Goal: Information Seeking & Learning: Learn about a topic

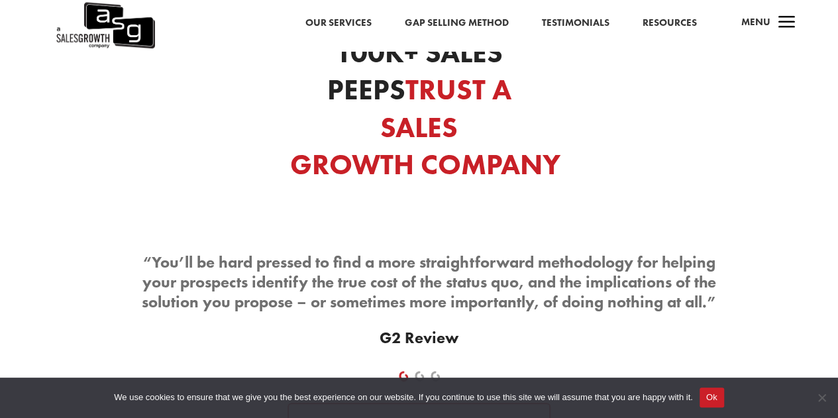
scroll to position [5912, 0]
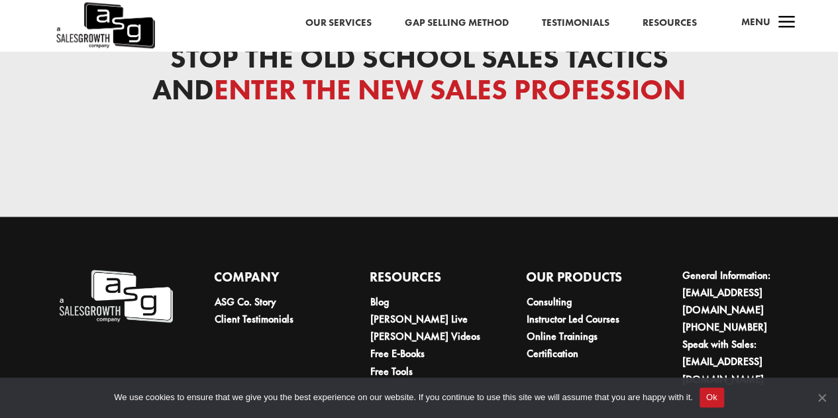
click at [815, 393] on span "Cookie Notice" at bounding box center [821, 397] width 13 height 13
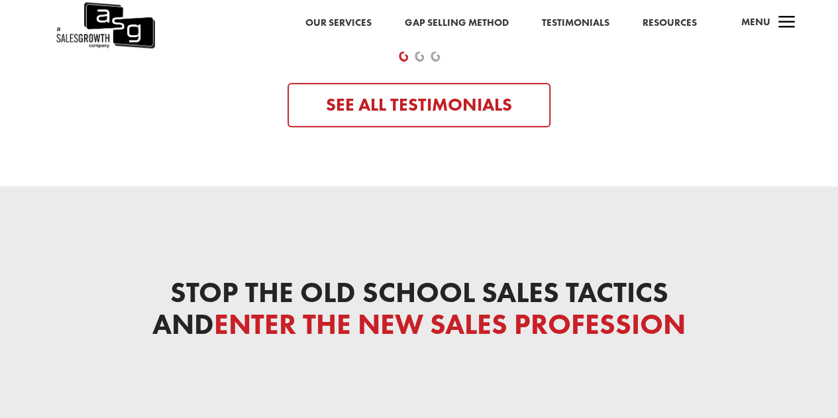
scroll to position [5676, 0]
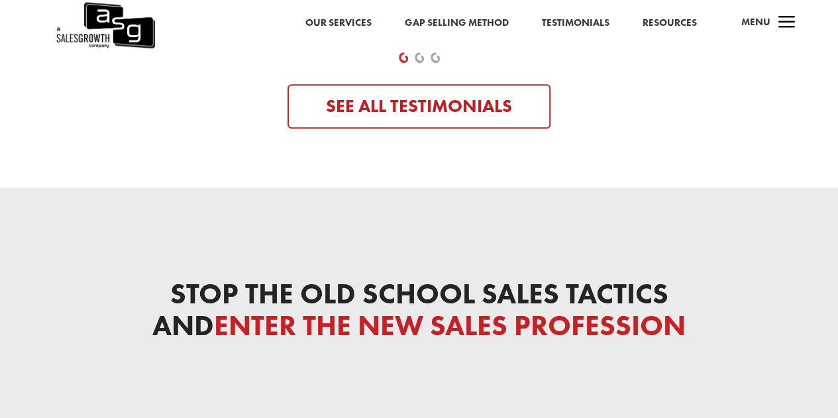
click at [775, 21] on span "a" at bounding box center [786, 23] width 26 height 26
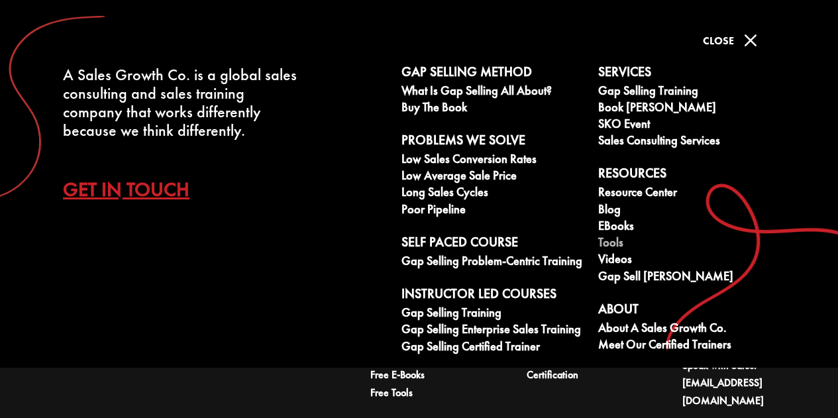
scroll to position [5838, 0]
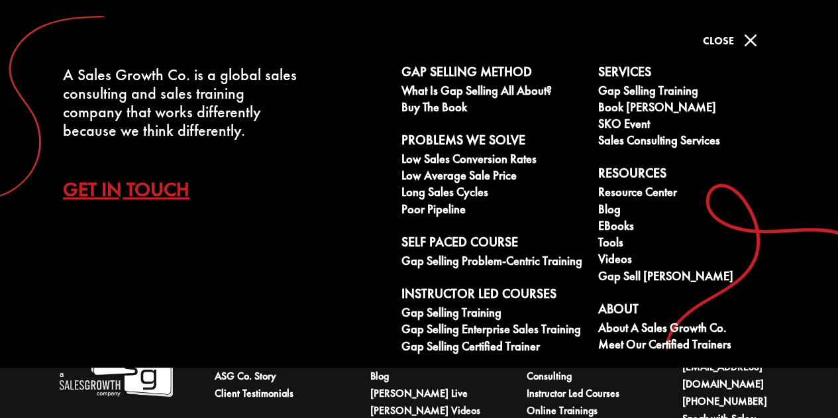
click at [744, 38] on span "M" at bounding box center [750, 40] width 26 height 26
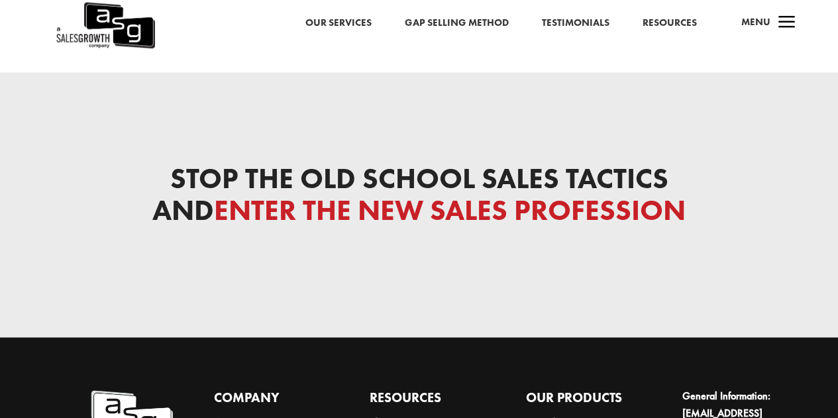
scroll to position [5784, 0]
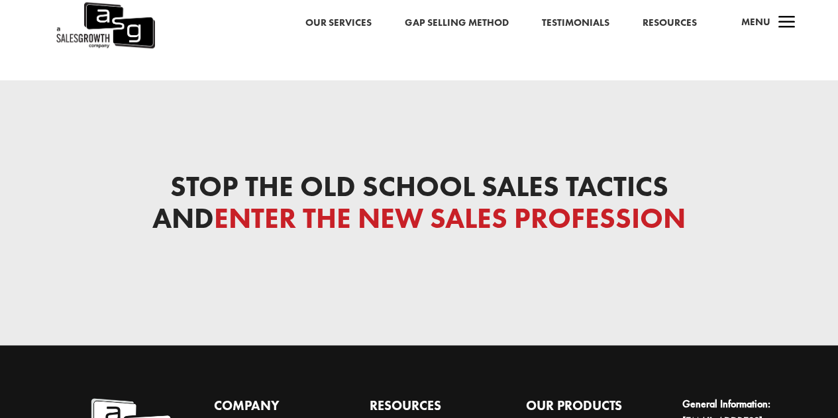
click at [347, 26] on link "Our Services" at bounding box center [338, 23] width 66 height 17
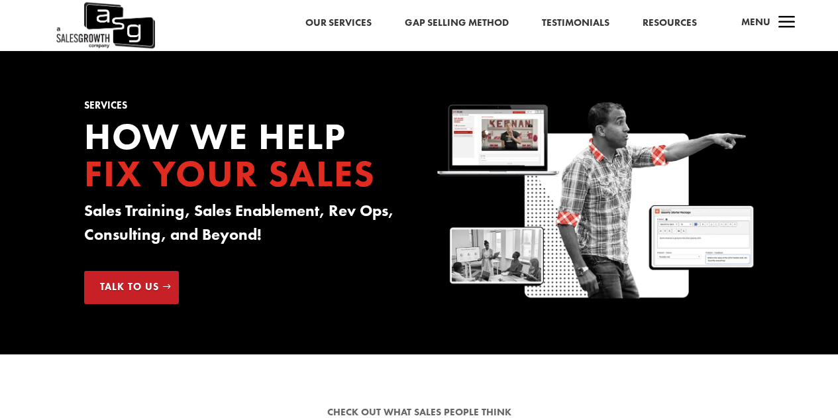
click at [785, 18] on span "a" at bounding box center [786, 23] width 26 height 26
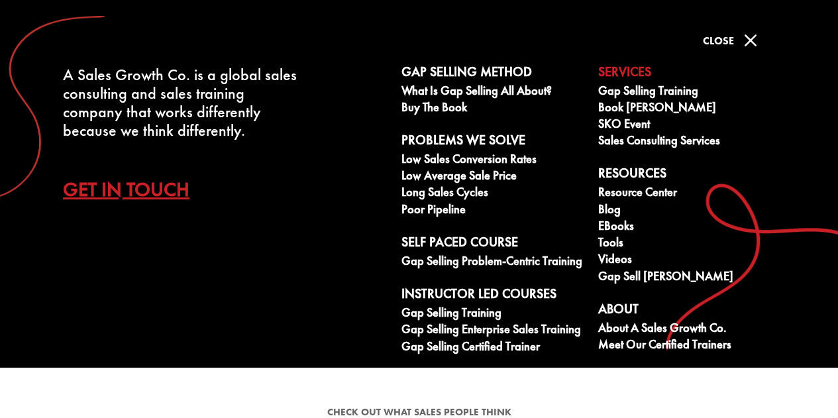
click at [743, 48] on span "M" at bounding box center [750, 40] width 26 height 26
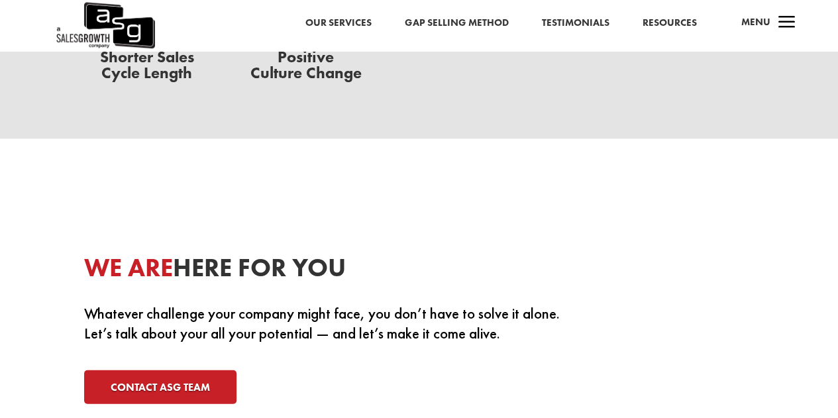
scroll to position [4292, 0]
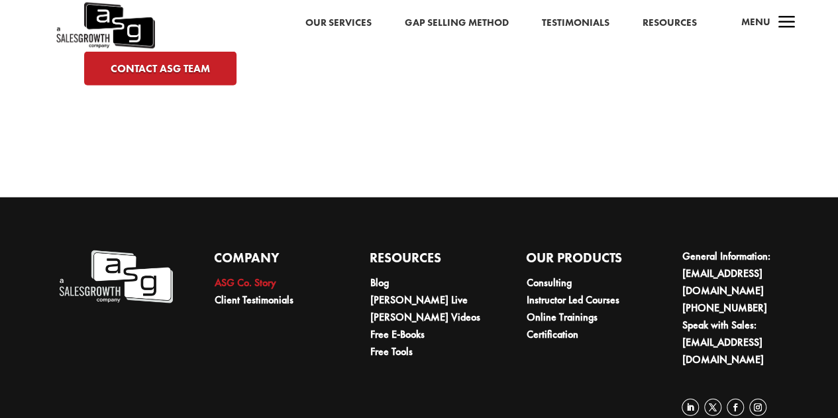
click at [272, 275] on link "ASG Co. Story" at bounding box center [245, 282] width 62 height 14
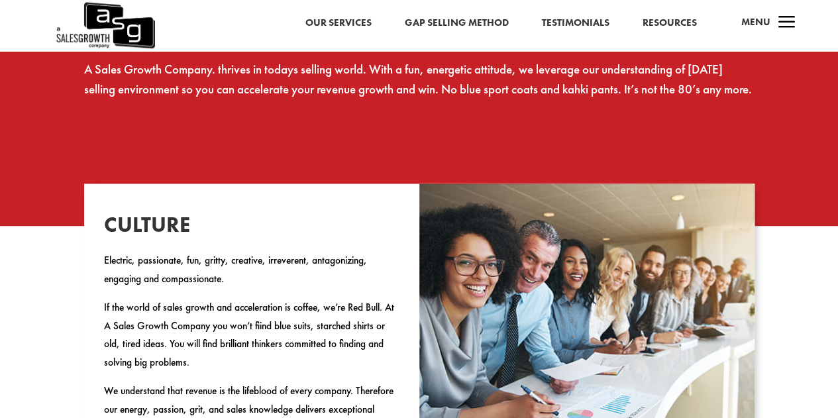
scroll to position [1052, 0]
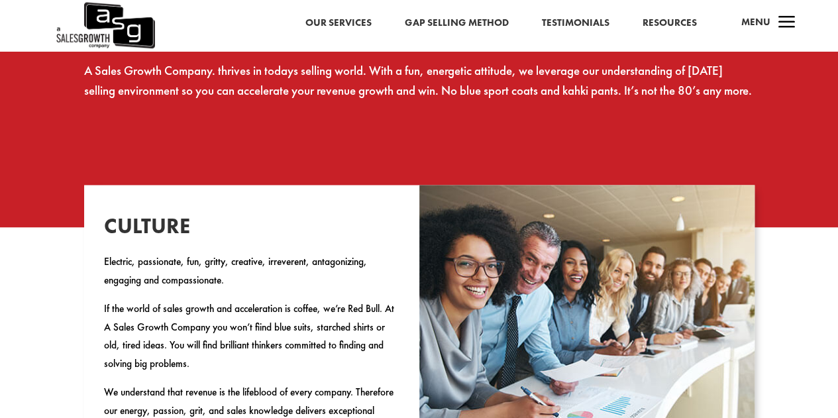
click at [481, 19] on link "Gap Selling Method" at bounding box center [456, 23] width 104 height 17
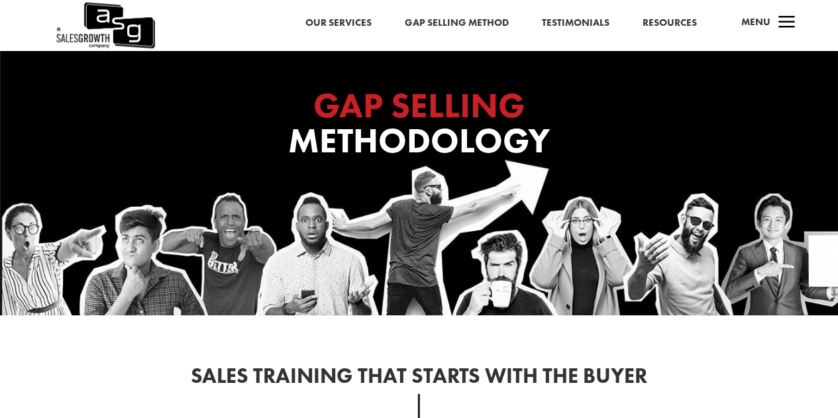
click at [548, 141] on h1 "GAP SELLING Methodology" at bounding box center [419, 126] width 530 height 77
drag, startPoint x: 450, startPoint y: 193, endPoint x: 318, endPoint y: 347, distance: 203.3
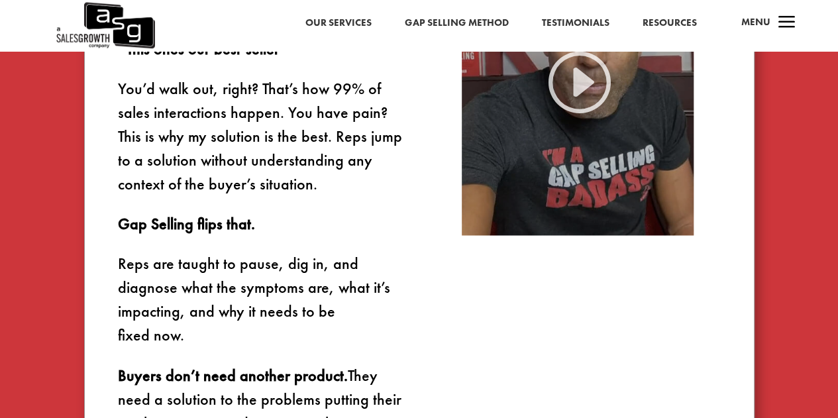
scroll to position [870, 0]
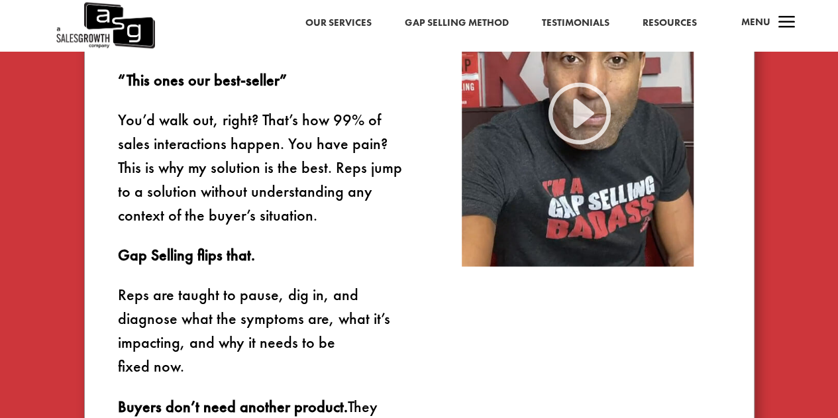
click at [348, 18] on link "Our Services" at bounding box center [338, 23] width 66 height 17
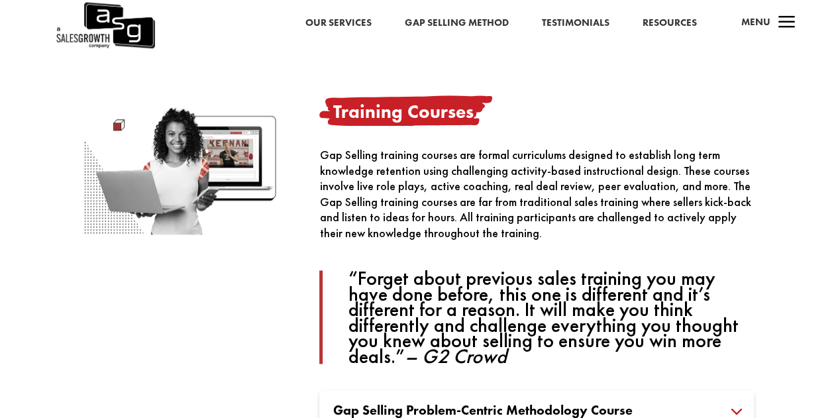
scroll to position [784, 0]
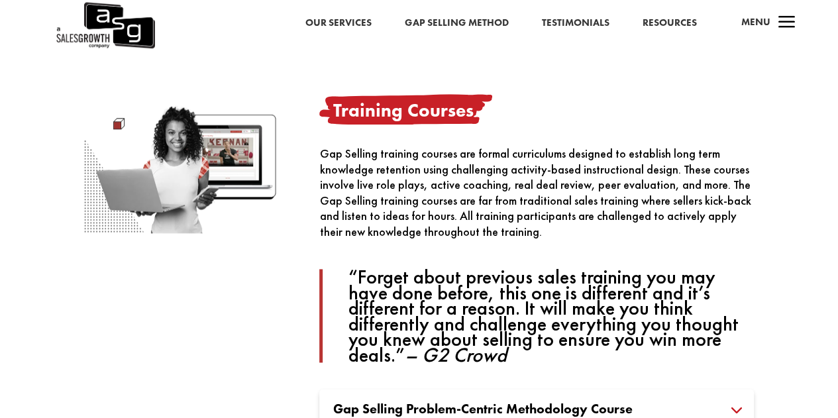
click at [430, 240] on div "Gap Selling training courses are formal curriculums designed to establish long …" at bounding box center [536, 254] width 434 height 217
drag, startPoint x: 430, startPoint y: 240, endPoint x: 394, endPoint y: 238, distance: 36.5
click at [394, 238] on div "Gap Selling training courses are formal curriculums designed to establish long …" at bounding box center [536, 254] width 434 height 217
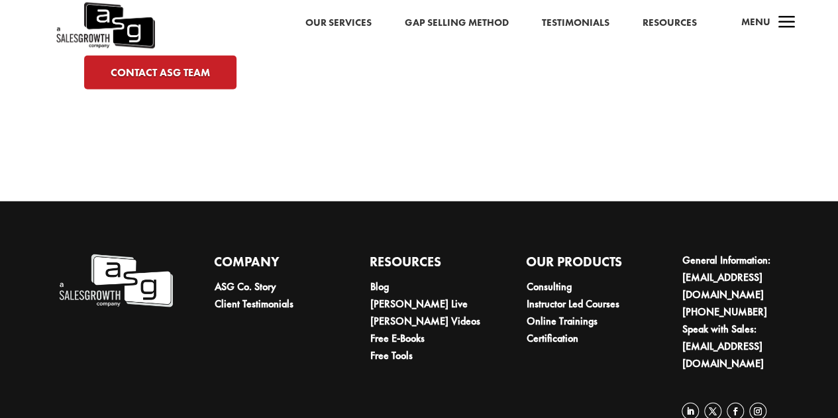
scroll to position [4292, 0]
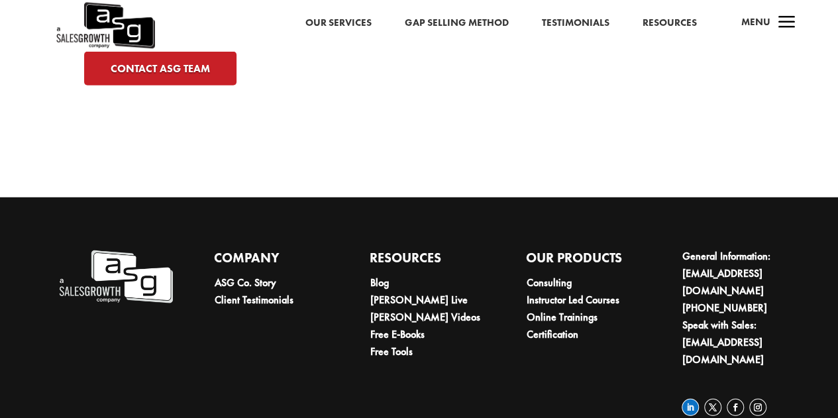
click at [689, 399] on link "Follow" at bounding box center [689, 407] width 17 height 17
click at [732, 399] on link "Follow" at bounding box center [734, 407] width 17 height 17
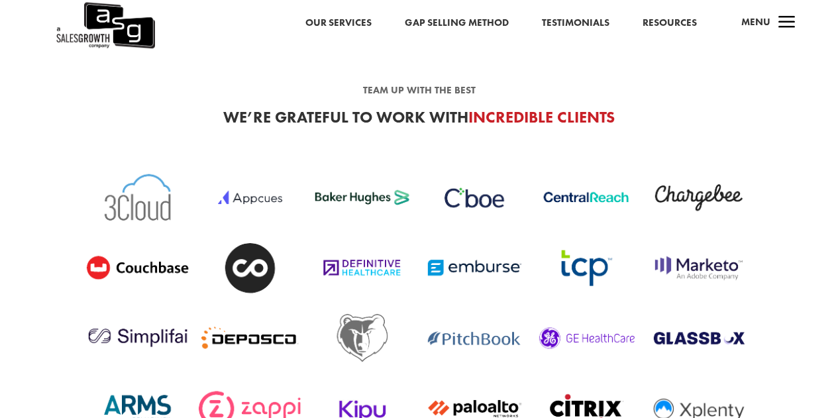
scroll to position [3061, 0]
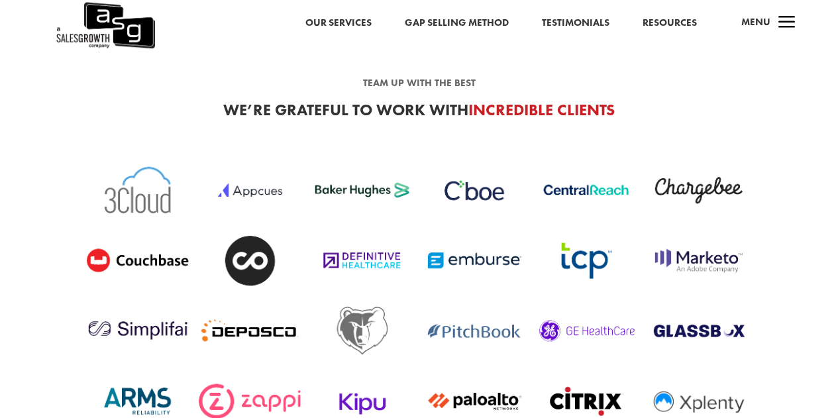
click at [335, 18] on link "Our Services" at bounding box center [338, 23] width 66 height 17
